Goal: Task Accomplishment & Management: Use online tool/utility

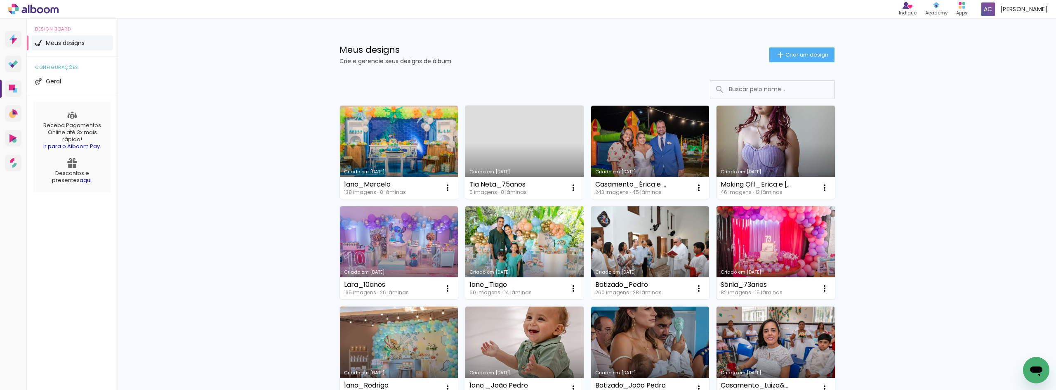
click at [785, 229] on link "Criado em [DATE]" at bounding box center [775, 252] width 118 height 93
